Goal: Transaction & Acquisition: Purchase product/service

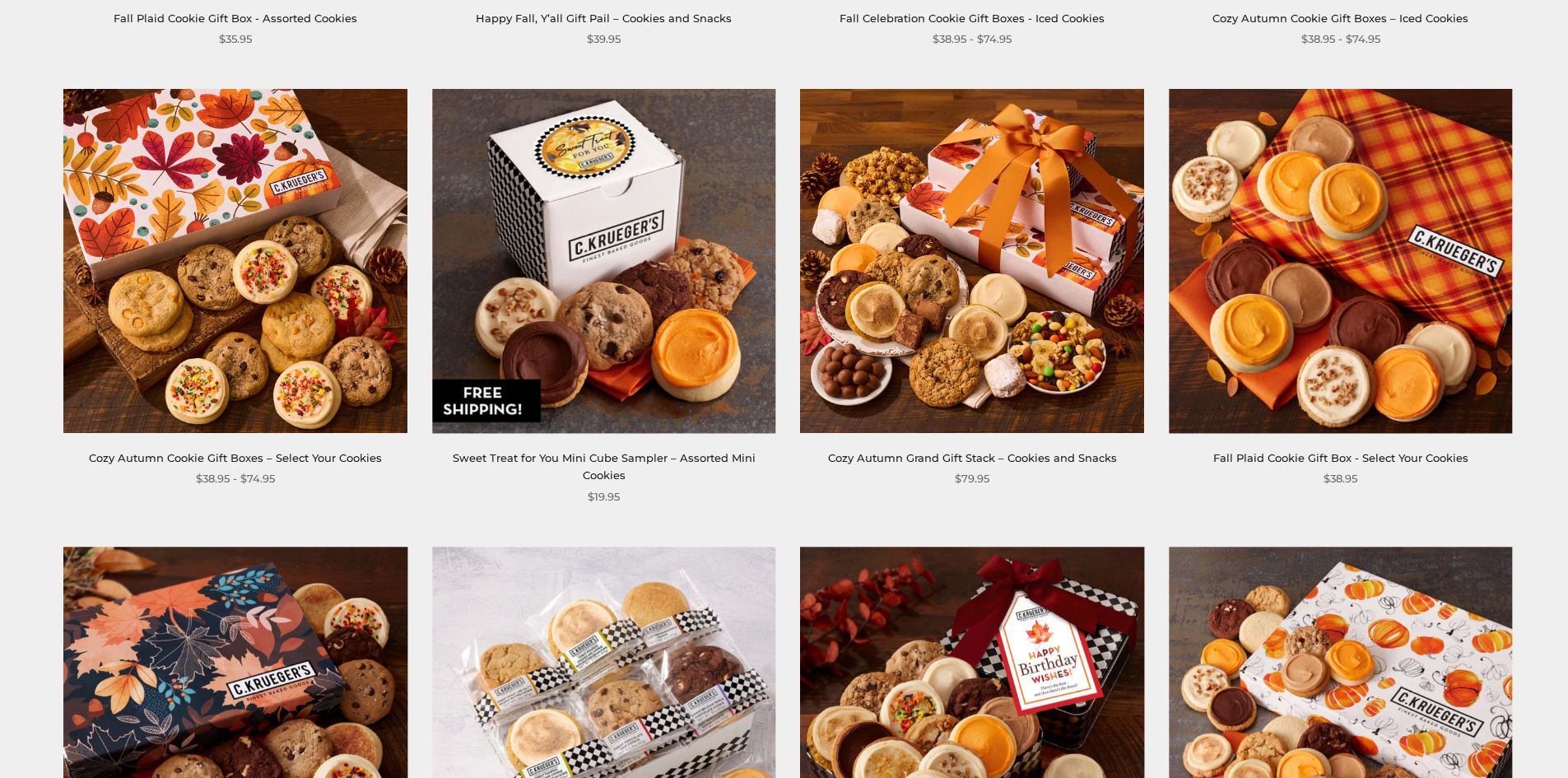
scroll to position [1399, 0]
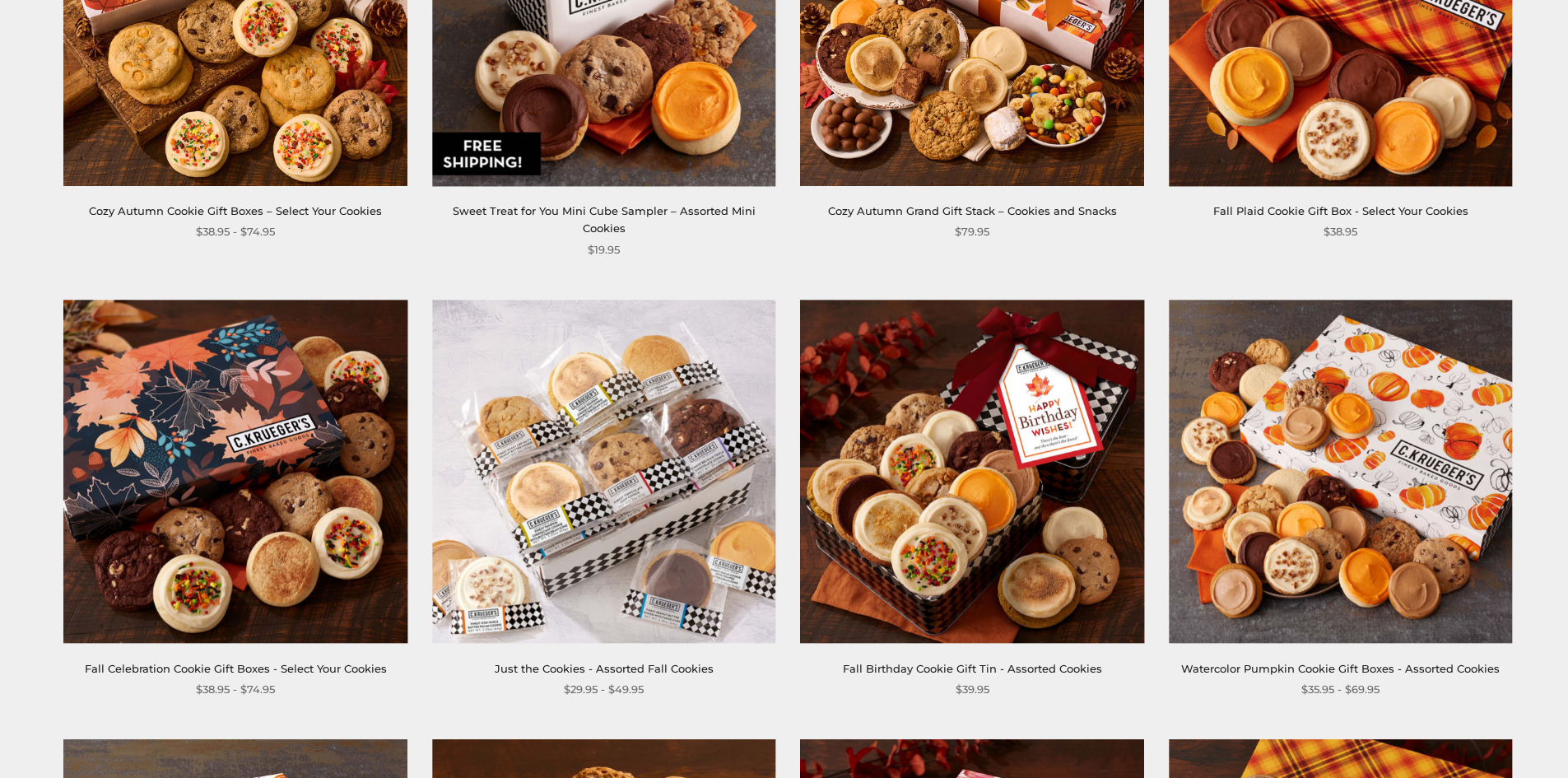
click at [654, 368] on img at bounding box center [603, 471] width 343 height 343
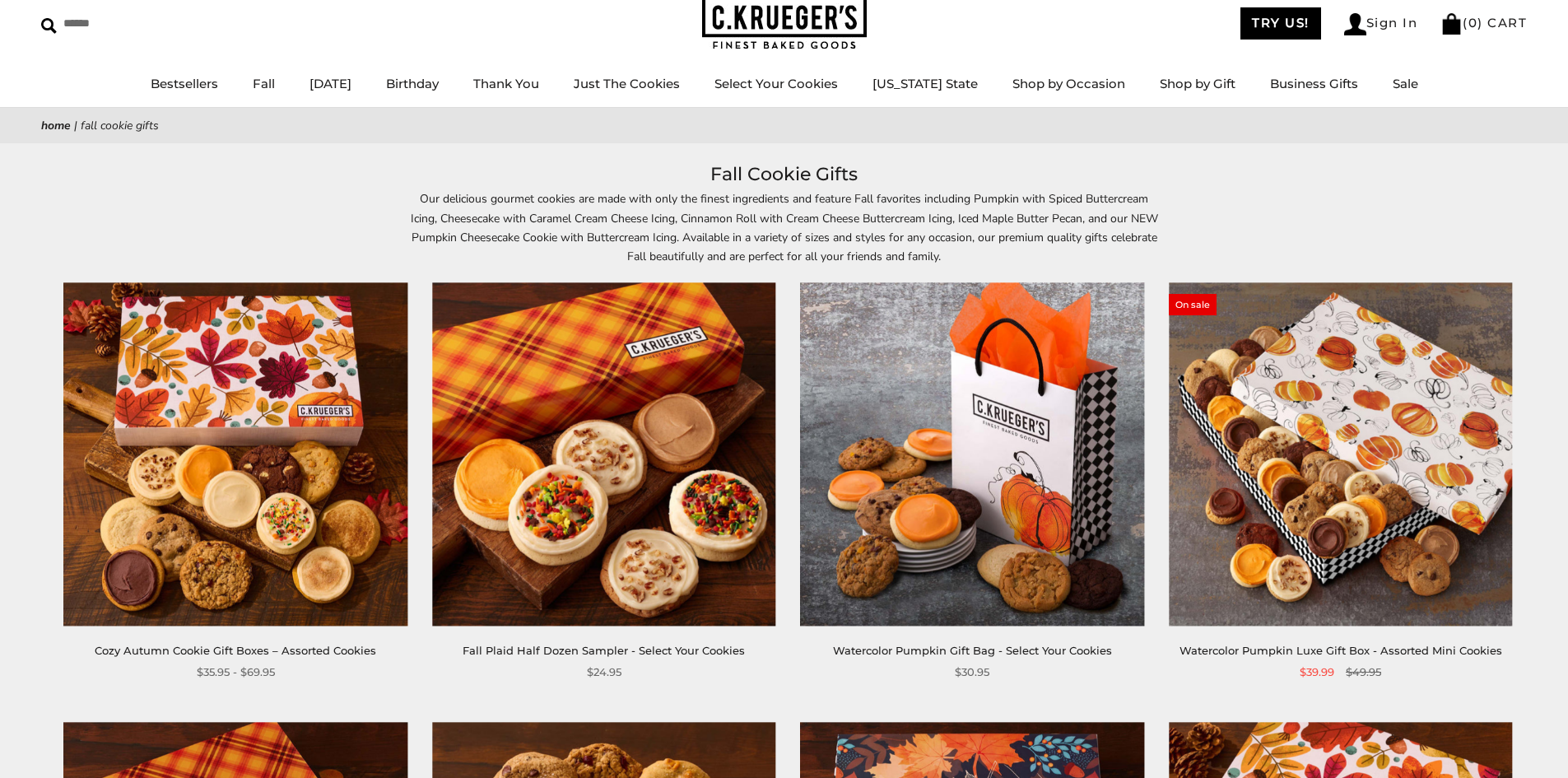
scroll to position [0, 0]
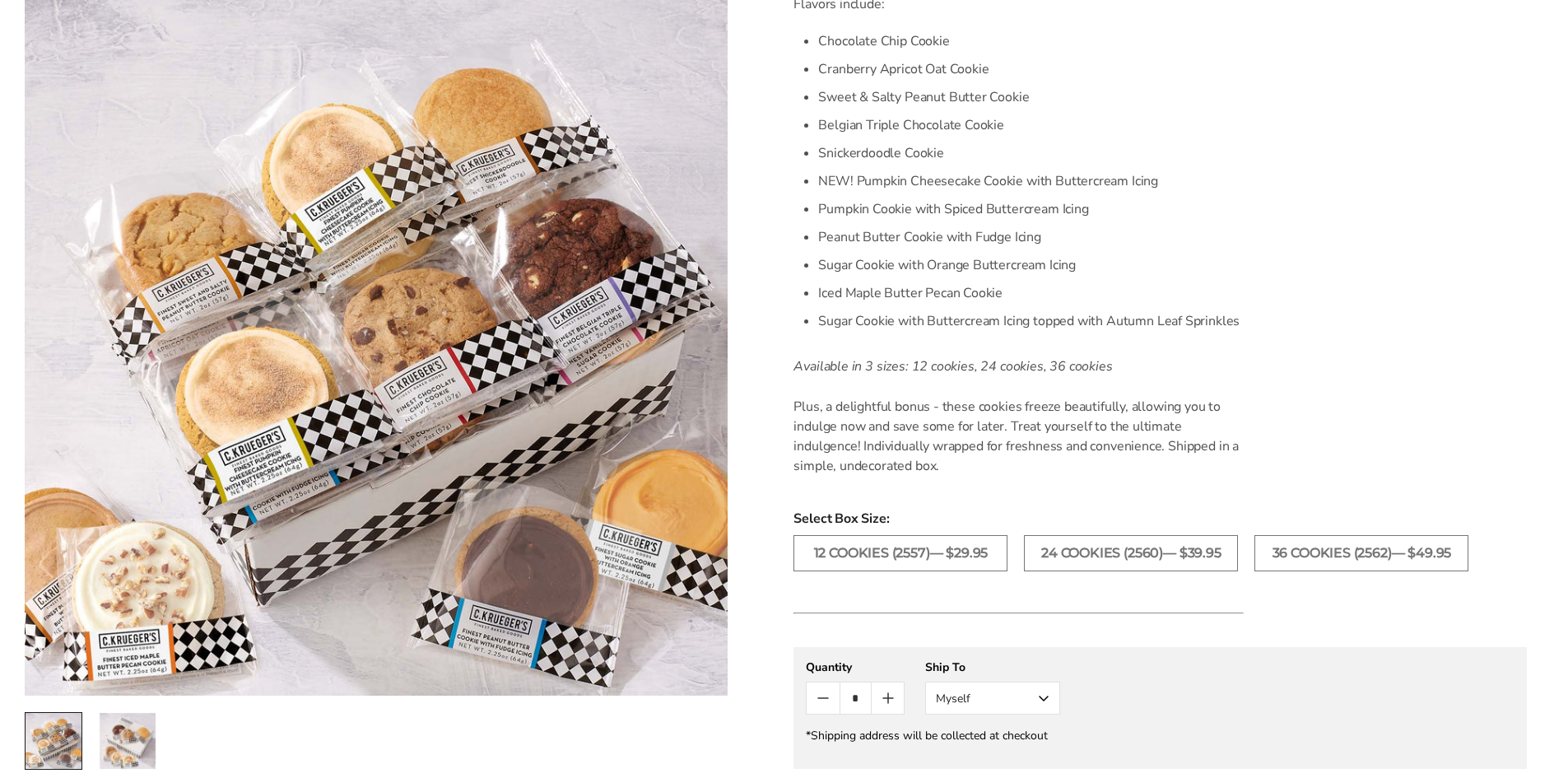
scroll to position [824, 0]
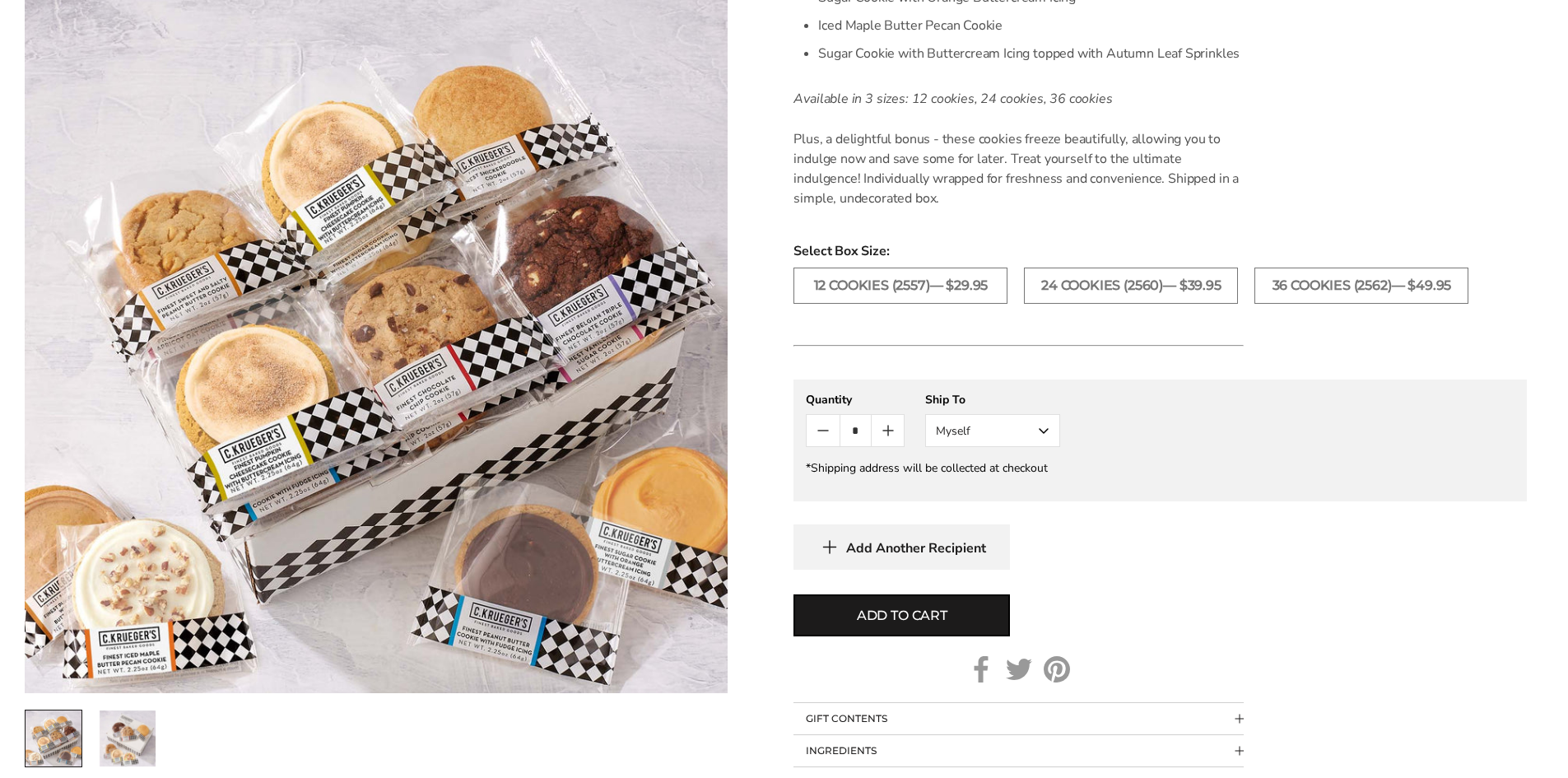
click at [131, 725] on img "2 / 2" at bounding box center [127, 739] width 56 height 56
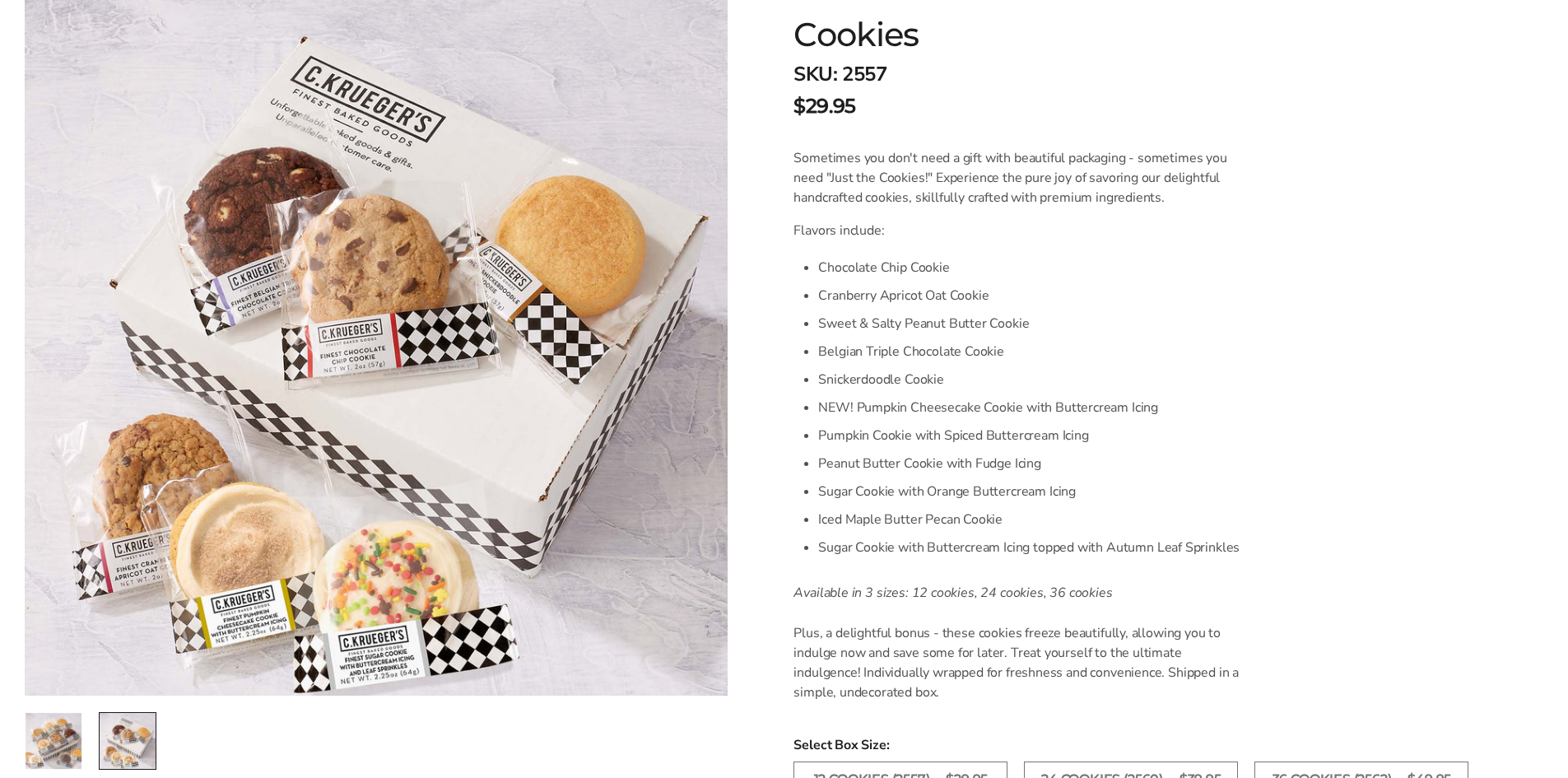
scroll to position [0, 0]
